Goal: Information Seeking & Learning: Learn about a topic

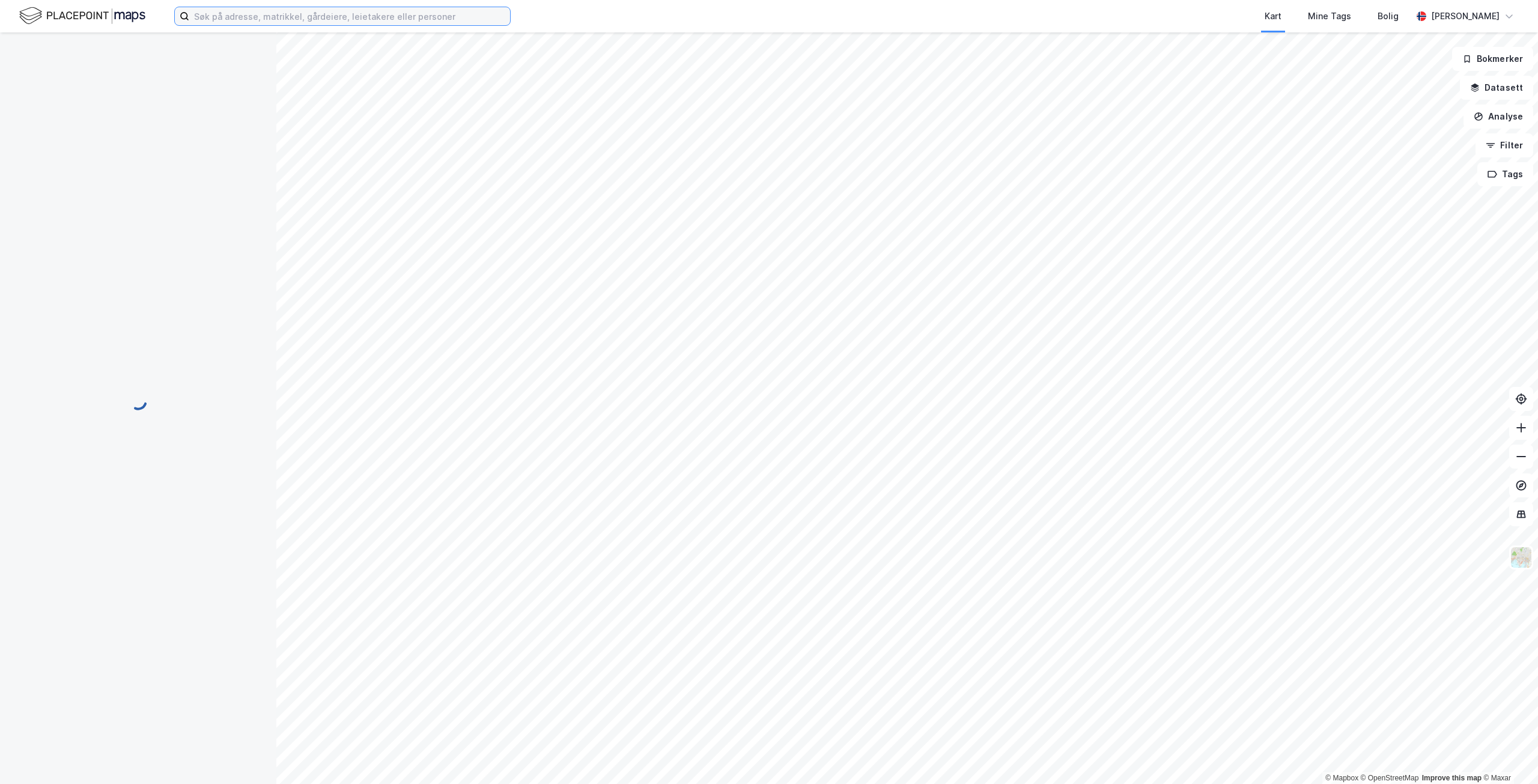
click at [262, 17] on input at bounding box center [349, 16] width 321 height 18
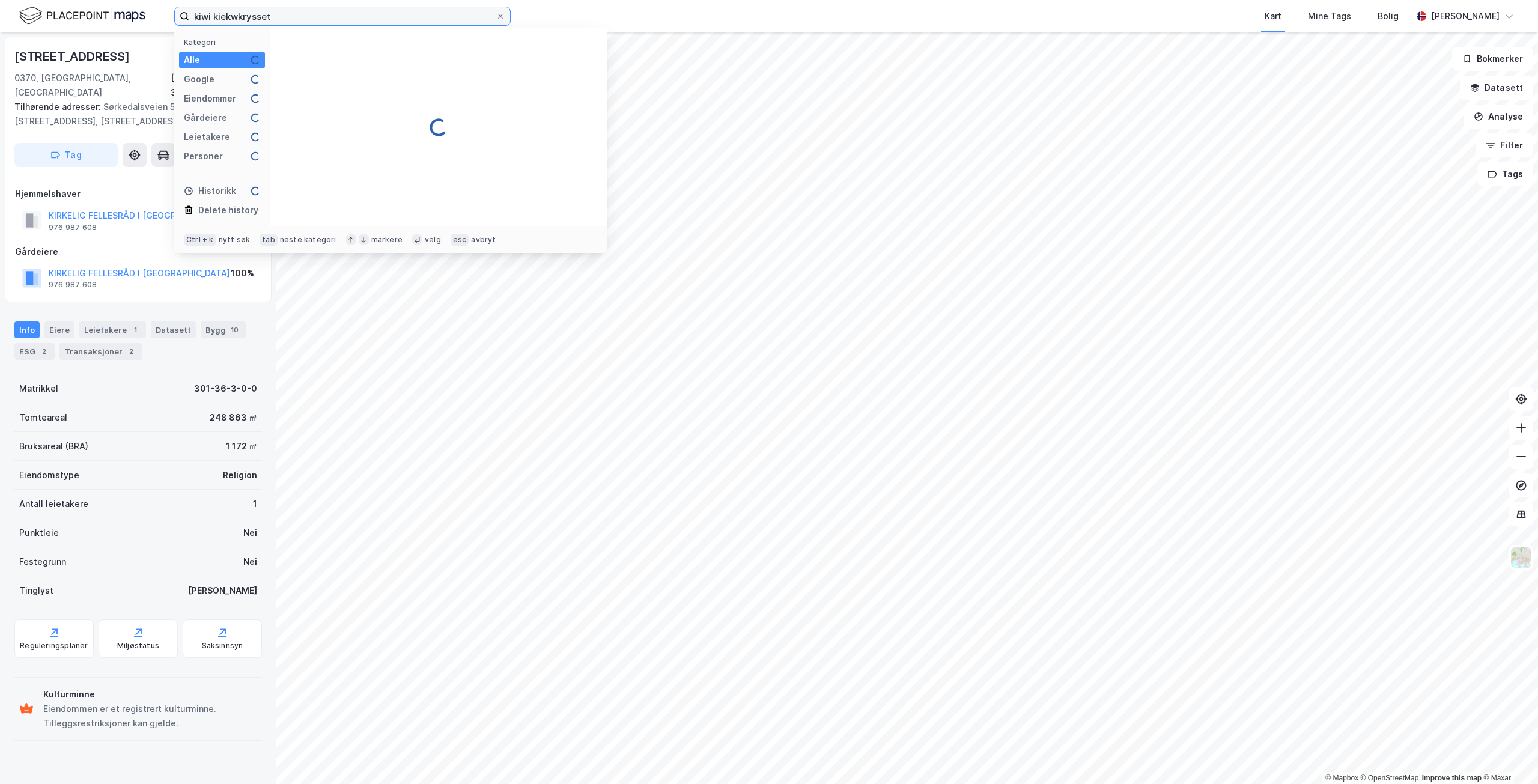
type input "kiwi kiekwkrysset"
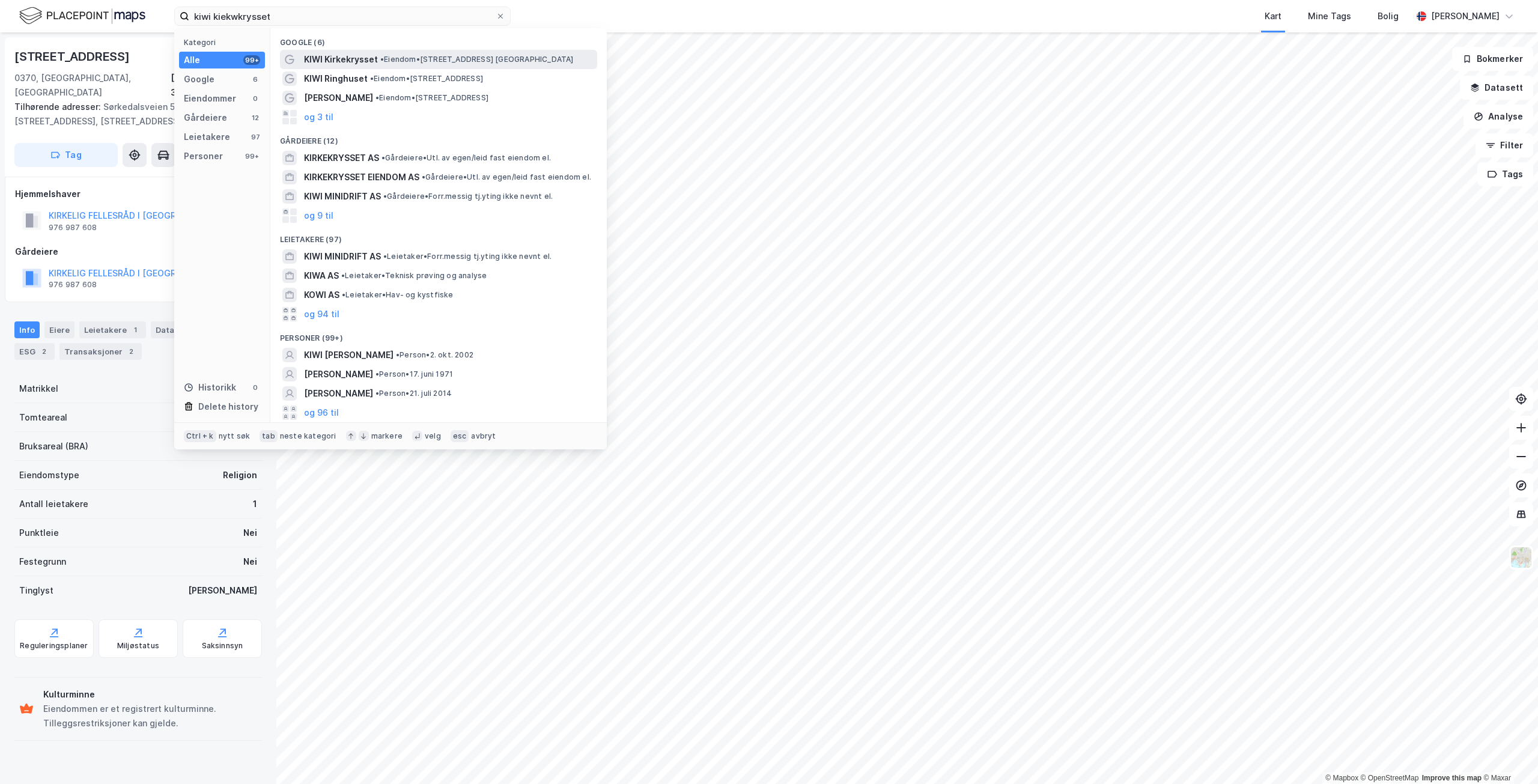
click at [358, 61] on span "KIWI Kirkekrysset" at bounding box center [341, 59] width 74 height 15
